Goal: Information Seeking & Learning: Check status

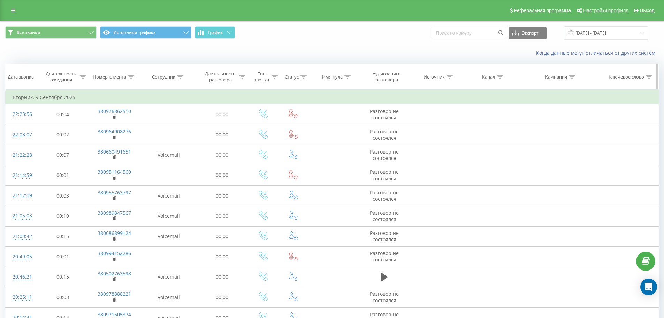
click at [175, 76] on div "Сотрудник" at bounding box center [163, 77] width 23 height 6
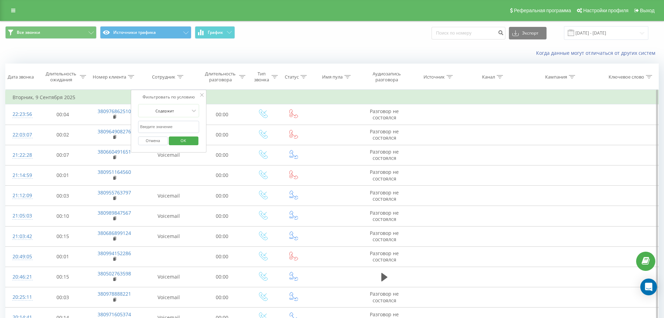
click at [186, 126] on input "text" at bounding box center [168, 127] width 61 height 12
paste input "380671975587"
type input "380671975587"
click at [183, 142] on span "OK" at bounding box center [184, 140] width 20 height 11
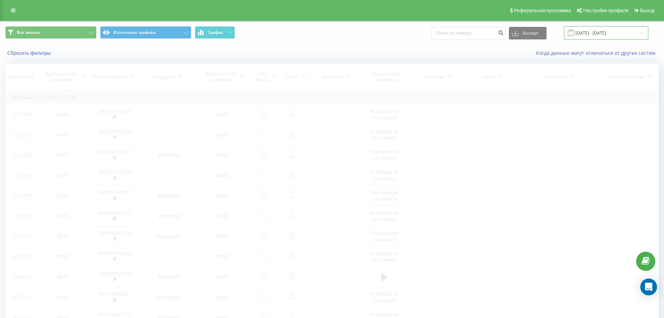
click at [617, 32] on input "[DATE] - [DATE]" at bounding box center [606, 33] width 84 height 14
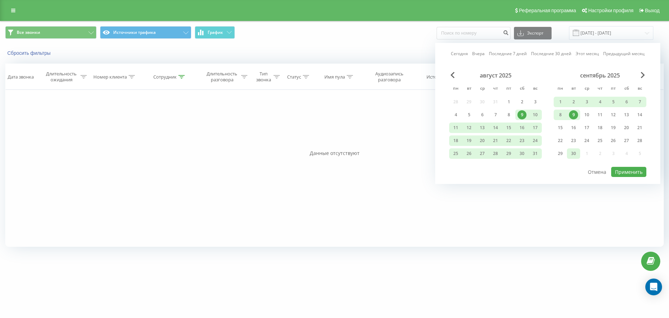
click at [576, 155] on div "30" at bounding box center [573, 153] width 9 height 9
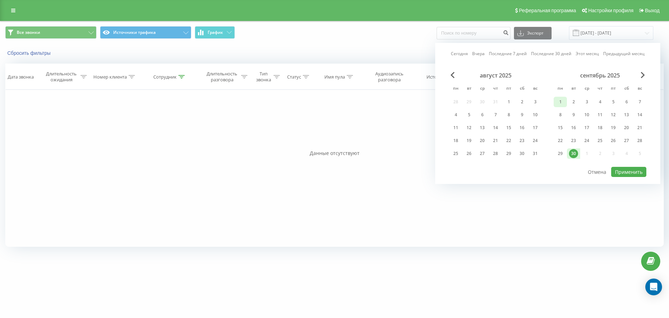
click at [562, 99] on div "1" at bounding box center [560, 101] width 9 height 9
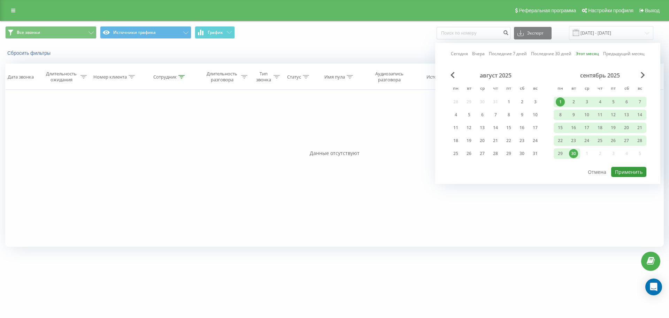
click at [620, 168] on button "Применить" at bounding box center [628, 172] width 35 height 10
type input "[DATE] - [DATE]"
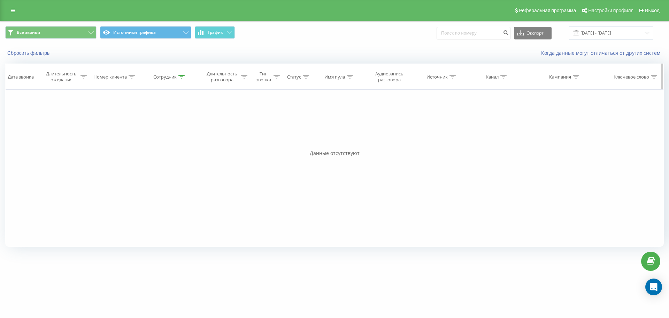
click at [165, 73] on th "Сотрудник" at bounding box center [169, 77] width 57 height 26
click at [168, 81] on th "Сотрудник" at bounding box center [169, 77] width 57 height 26
click at [174, 75] on div "Сотрудник" at bounding box center [164, 77] width 23 height 6
drag, startPoint x: 159, startPoint y: 142, endPoint x: 160, endPoint y: 136, distance: 6.8
click at [160, 144] on button "Отмена" at bounding box center [154, 140] width 30 height 9
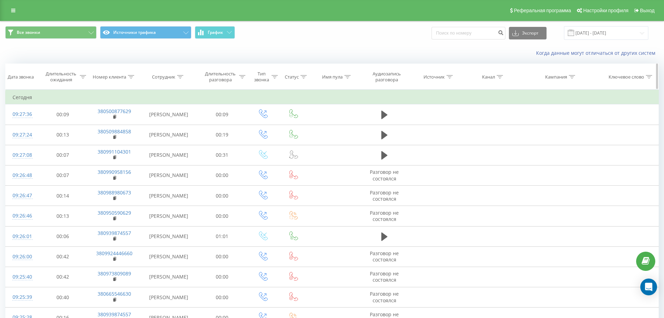
click at [127, 78] on div "Номер клиента" at bounding box center [113, 77] width 41 height 6
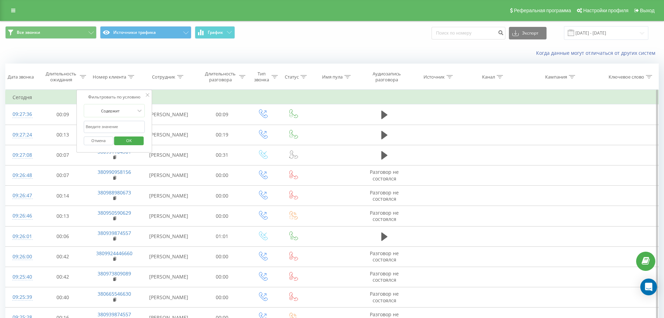
click at [121, 127] on input "text" at bounding box center [114, 127] width 61 height 12
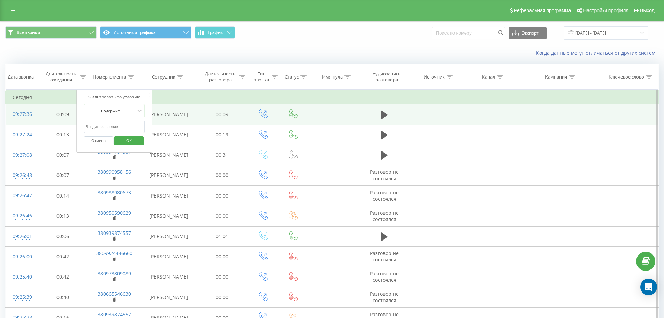
paste input "380671975587"
click button "OK" at bounding box center [129, 140] width 30 height 9
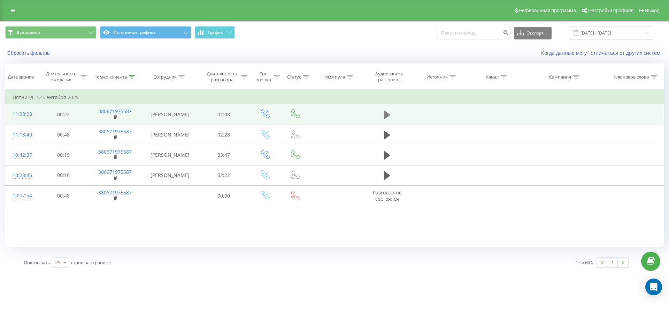
click at [387, 118] on icon at bounding box center [387, 114] width 6 height 8
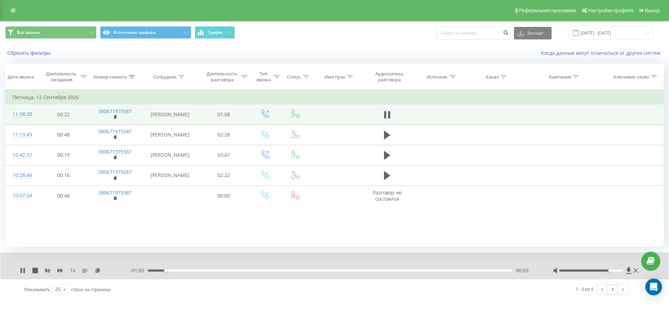
drag, startPoint x: 611, startPoint y: 270, endPoint x: 659, endPoint y: 260, distance: 49.4
click at [644, 269] on div "Реферальная программа Настройки профиля Выход Все звонки Источники трафика Граф…" at bounding box center [334, 149] width 669 height 299
click at [224, 277] on div "1 x - 01:00 00:07 00:07" at bounding box center [334, 265] width 668 height 27
click at [215, 273] on div "- 01:00 00:08 00:08" at bounding box center [333, 270] width 406 height 7
click at [116, 119] on icon at bounding box center [116, 116] width 4 height 5
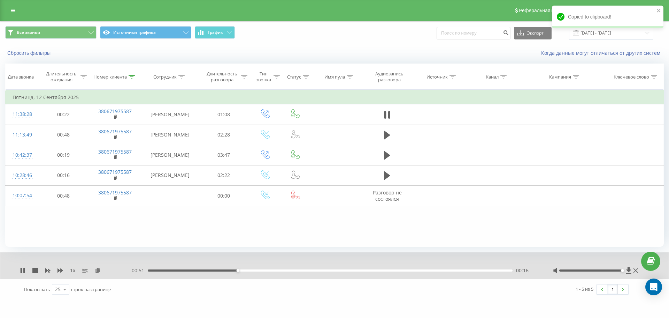
click at [268, 268] on div "1 x - 00:51 00:16 00:16" at bounding box center [334, 265] width 668 height 27
click at [273, 271] on div "00:17" at bounding box center [330, 270] width 365 height 2
click at [320, 270] on div "00:23" at bounding box center [330, 270] width 365 height 2
click at [349, 271] on div "00:32" at bounding box center [330, 270] width 365 height 2
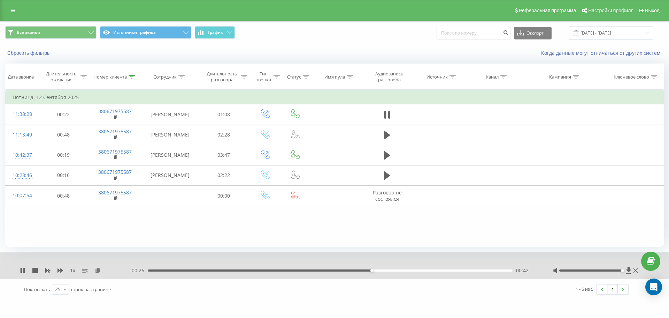
click at [383, 271] on div "00:42" at bounding box center [330, 270] width 365 height 2
click at [430, 272] on div "- 00:19 00:48 00:48" at bounding box center [333, 270] width 406 height 7
click at [430, 271] on div "00:49" at bounding box center [330, 270] width 365 height 2
click at [460, 269] on div "- 00:15 00:53 00:53" at bounding box center [333, 270] width 406 height 7
click at [444, 271] on div "00:53" at bounding box center [330, 270] width 365 height 2
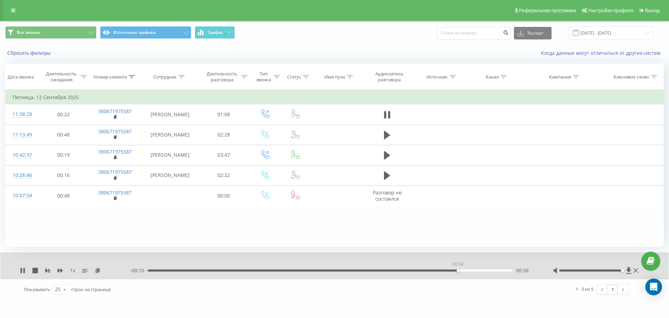
click at [458, 271] on div "00:58" at bounding box center [330, 270] width 365 height 2
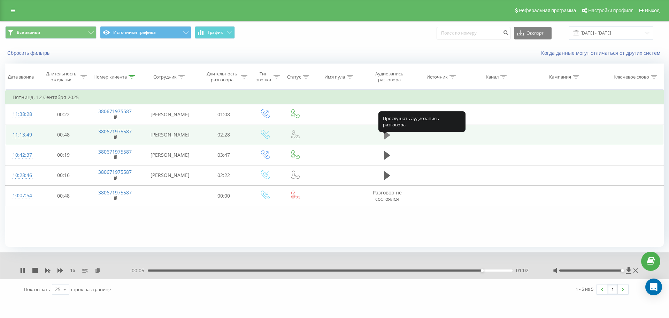
click at [386, 139] on icon at bounding box center [387, 135] width 6 height 8
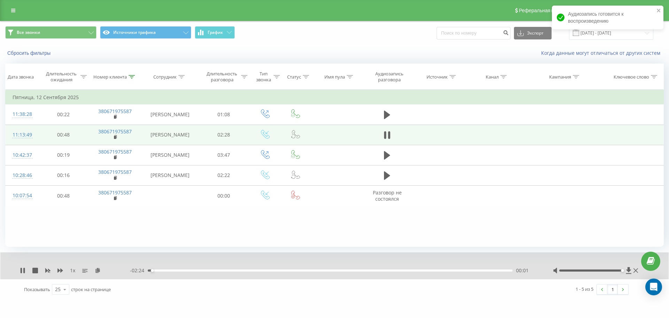
click at [215, 270] on div "00:01" at bounding box center [330, 270] width 365 height 2
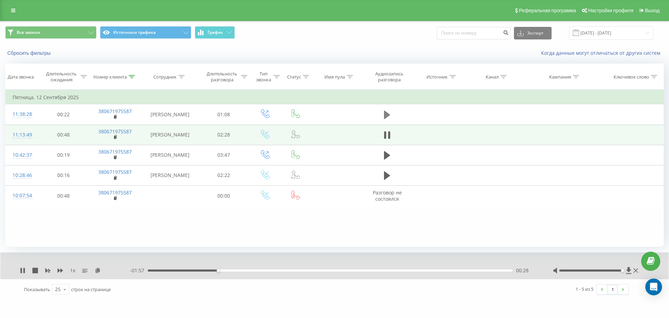
click at [390, 120] on icon at bounding box center [387, 115] width 6 height 10
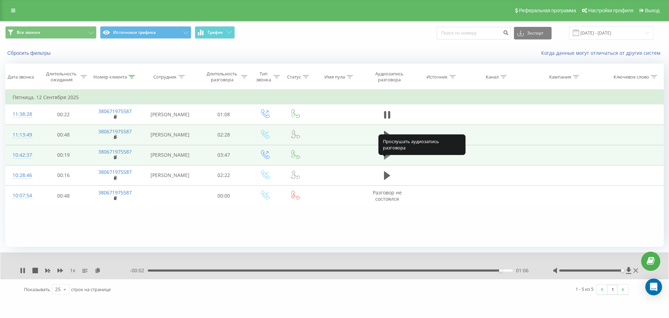
click at [387, 159] on icon at bounding box center [387, 155] width 6 height 8
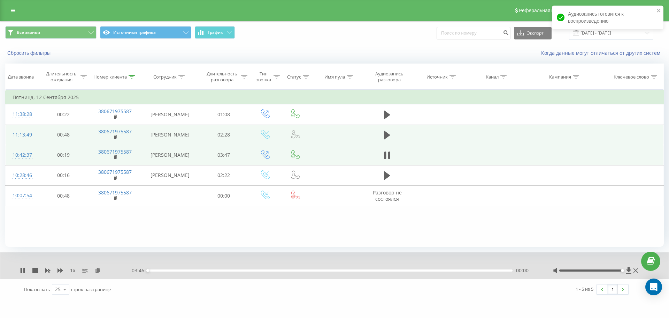
click at [158, 272] on div "- 03:46 00:00 00:00" at bounding box center [333, 270] width 406 height 7
click at [160, 272] on div "- 03:46 00:00 00:00" at bounding box center [333, 270] width 406 height 7
click at [167, 270] on div "00:12" at bounding box center [330, 270] width 365 height 2
click at [197, 268] on div "- 03:34 00:12 00:12" at bounding box center [333, 270] width 406 height 7
drag, startPoint x: 184, startPoint y: 276, endPoint x: 182, endPoint y: 272, distance: 4.1
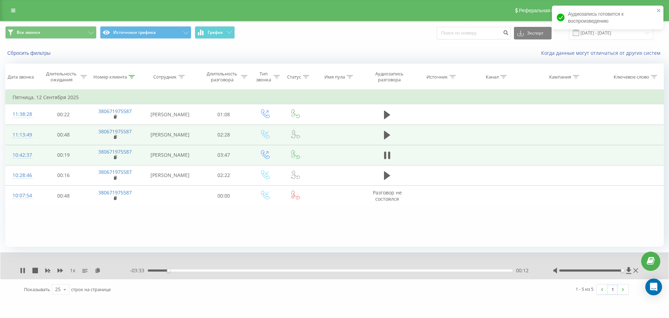
click at [177, 276] on div "1 x - 03:33 00:12 00:12" at bounding box center [334, 265] width 668 height 27
click at [179, 271] on div "- 03:33 00:13 00:13" at bounding box center [333, 270] width 406 height 7
click at [179, 271] on div "00:19" at bounding box center [330, 270] width 365 height 2
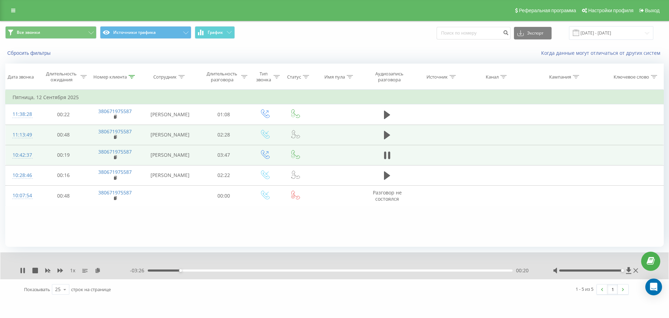
click at [63, 269] on div "1 x" at bounding box center [75, 270] width 110 height 7
click at [63, 269] on icon at bounding box center [61, 270] width 6 height 6
click at [62, 269] on icon at bounding box center [61, 270] width 6 height 4
click at [188, 271] on div "00:22" at bounding box center [330, 270] width 365 height 2
click at [199, 271] on div "00:32" at bounding box center [330, 270] width 365 height 2
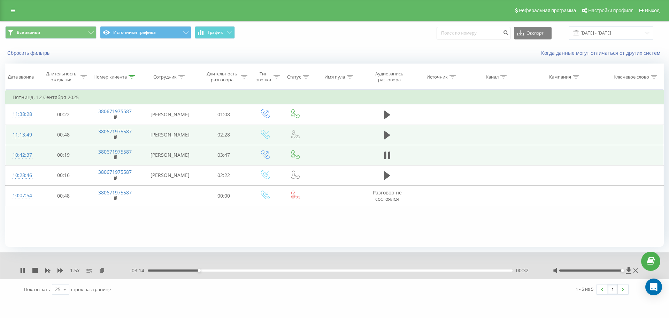
click at [209, 271] on div "- 03:14 00:32 00:32" at bounding box center [333, 270] width 406 height 7
click at [208, 270] on div "00:32" at bounding box center [330, 270] width 365 height 2
click at [231, 270] on div "00:44" at bounding box center [330, 270] width 365 height 2
click at [242, 269] on div "- 02:54 00:52 00:52" at bounding box center [333, 270] width 406 height 7
click at [242, 271] on div "00:52" at bounding box center [330, 270] width 365 height 2
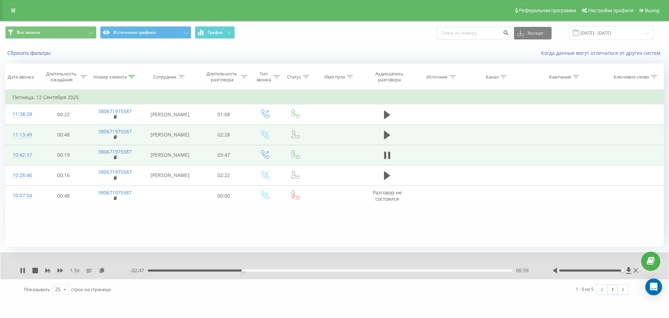
click at [248, 270] on div "00:59" at bounding box center [330, 270] width 365 height 2
click at [258, 269] on div "01:08" at bounding box center [330, 270] width 365 height 2
click at [270, 269] on div "- 02:38 01:08 01:08" at bounding box center [333, 270] width 406 height 7
click at [278, 270] on div "01:09" at bounding box center [330, 270] width 365 height 2
click at [282, 270] on div "01:23" at bounding box center [330, 270] width 365 height 2
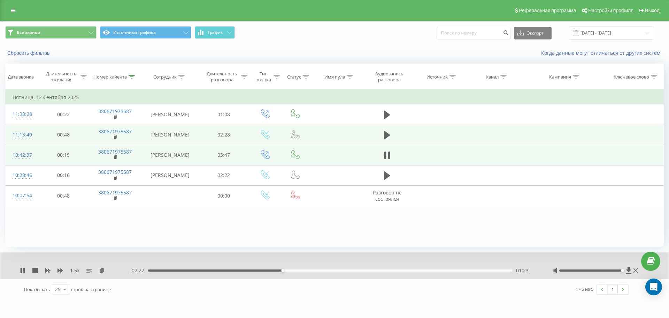
click at [285, 270] on div "01:23" at bounding box center [330, 270] width 365 height 2
click at [292, 270] on div "01:25" at bounding box center [330, 270] width 365 height 2
click at [299, 271] on div "01:30" at bounding box center [330, 270] width 365 height 2
click at [308, 271] on div "01:35" at bounding box center [330, 270] width 365 height 2
click at [100, 273] on button at bounding box center [102, 270] width 6 height 6
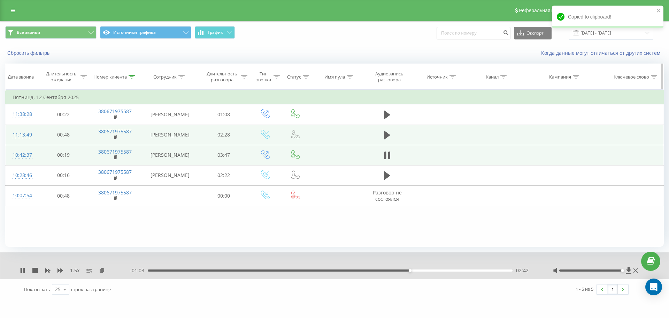
click at [120, 81] on th "Номер клиента" at bounding box center [115, 77] width 53 height 26
click at [125, 81] on th "Номер клиента" at bounding box center [115, 77] width 53 height 26
click at [127, 77] on div "Номер клиента" at bounding box center [113, 77] width 41 height 6
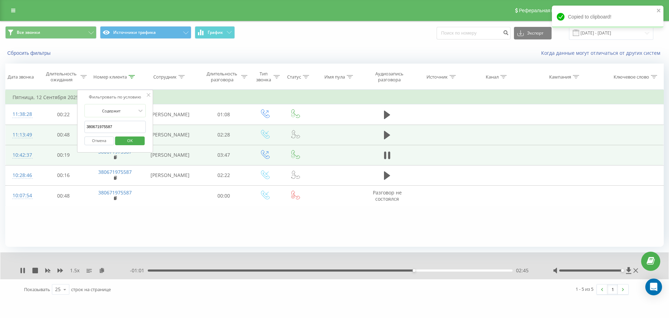
click at [130, 118] on form "Содержит 380671975587 Отмена OK" at bounding box center [114, 126] width 61 height 45
click at [135, 127] on input "380671975587" at bounding box center [114, 127] width 61 height 12
paste input "962720373"
type input "380962720373"
click button "OK" at bounding box center [130, 140] width 30 height 9
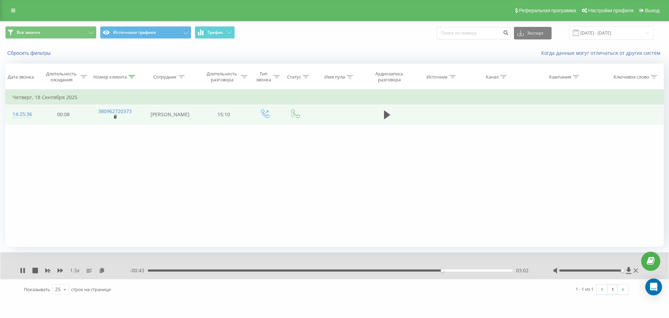
click at [393, 115] on td at bounding box center [387, 114] width 49 height 20
click at [384, 116] on icon at bounding box center [387, 115] width 6 height 10
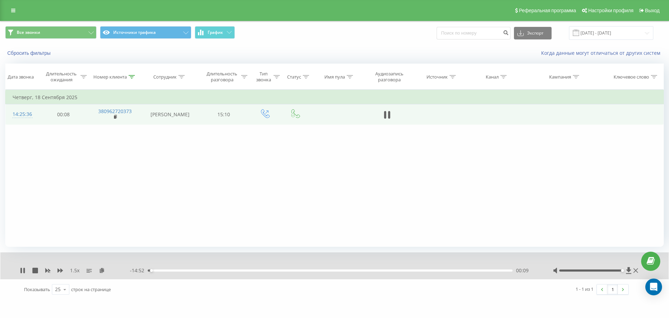
click at [165, 272] on div "- 14:52 00:09 00:09" at bounding box center [333, 270] width 406 height 7
click at [158, 268] on div "- 14:51 00:09 00:09" at bounding box center [333, 270] width 406 height 7
click at [155, 270] on div "00:09" at bounding box center [330, 270] width 365 height 2
drag, startPoint x: 161, startPoint y: 270, endPoint x: 170, endPoint y: 271, distance: 9.4
click at [165, 271] on div "00:33" at bounding box center [330, 270] width 365 height 2
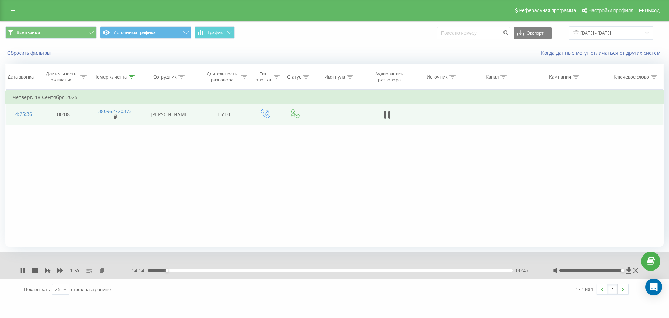
click at [170, 271] on div "00:47" at bounding box center [330, 270] width 365 height 2
click at [182, 271] on div "- 14:04 00:56 00:56" at bounding box center [333, 270] width 406 height 7
click at [177, 270] on div "01:13" at bounding box center [330, 270] width 365 height 2
click at [173, 270] on div "01:01" at bounding box center [330, 270] width 365 height 2
click at [177, 270] on div "01:02" at bounding box center [330, 270] width 365 height 2
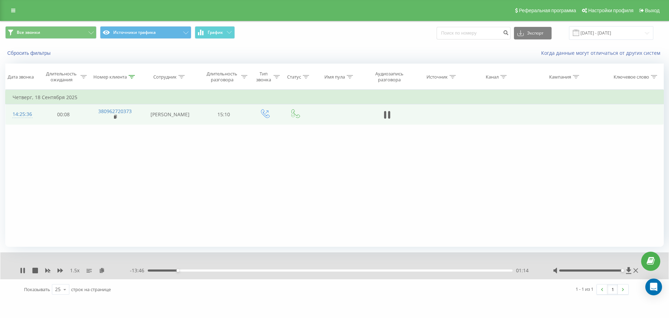
click at [178, 270] on div "01:14" at bounding box center [178, 270] width 3 height 3
click at [181, 269] on div "01:14" at bounding box center [330, 270] width 365 height 2
click at [186, 271] on div "01:24" at bounding box center [330, 270] width 365 height 2
click at [191, 271] on div "01:36" at bounding box center [330, 270] width 365 height 2
click at [194, 271] on div "01:47" at bounding box center [330, 270] width 365 height 2
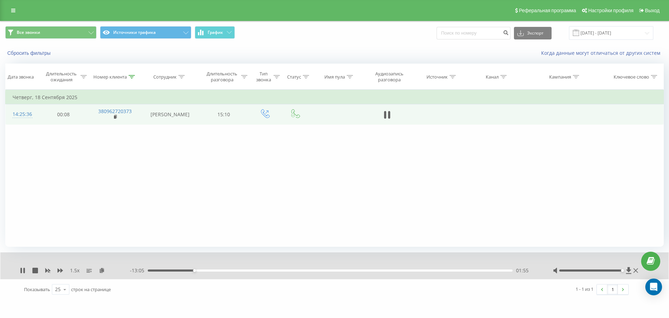
click at [199, 270] on div "01:55" at bounding box center [330, 270] width 365 height 2
click at [101, 271] on icon at bounding box center [102, 269] width 6 height 5
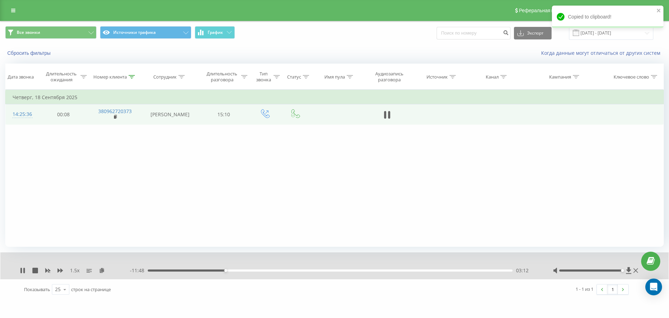
click at [230, 270] on div "03:12" at bounding box center [330, 270] width 365 height 2
click at [227, 270] on div "03:24" at bounding box center [330, 270] width 365 height 2
click at [230, 270] on div "03:15" at bounding box center [330, 270] width 365 height 2
click at [232, 270] on div "03:23" at bounding box center [330, 270] width 365 height 2
click at [234, 270] on div "03:29" at bounding box center [330, 270] width 365 height 2
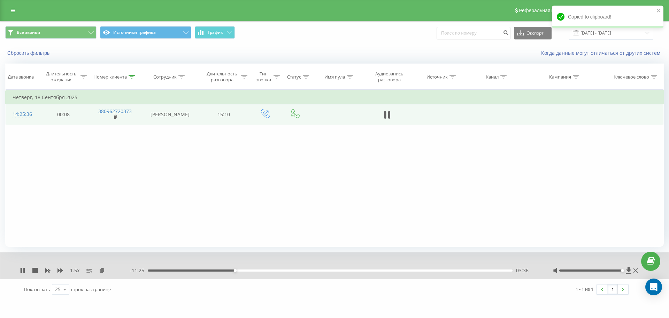
click at [236, 271] on div "- 11:25 03:36 03:36" at bounding box center [333, 270] width 406 height 7
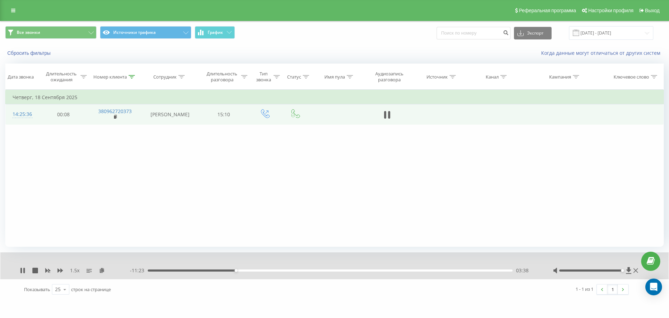
click at [237, 270] on div "03:38" at bounding box center [330, 270] width 365 height 2
click at [386, 115] on icon at bounding box center [385, 115] width 2 height 8
